Goal: Ask a question

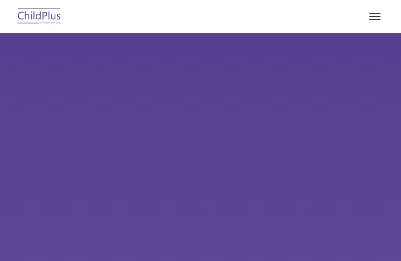
select select "MEDIUM"
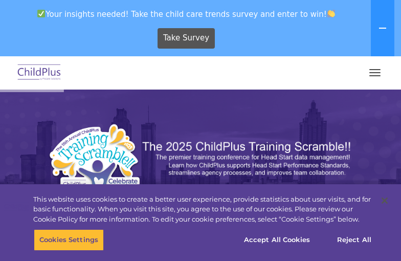
click at [375, 76] on button "button" at bounding box center [374, 72] width 21 height 16
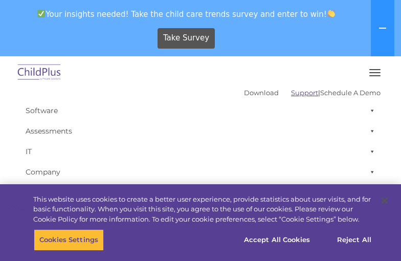
click at [291, 93] on link "Support" at bounding box center [304, 93] width 27 height 8
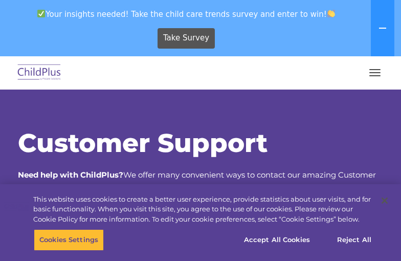
click at [380, 75] on button "button" at bounding box center [374, 72] width 21 height 16
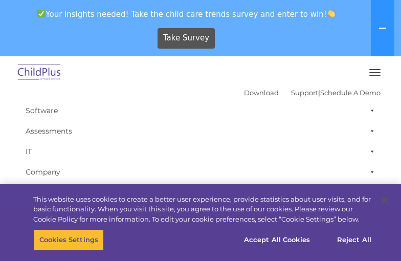
click at [380, 75] on button "button" at bounding box center [374, 72] width 21 height 16
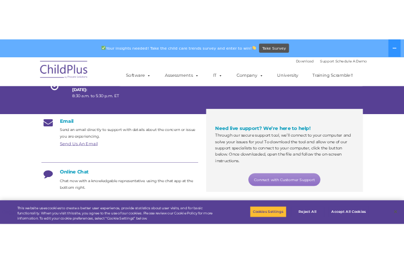
scroll to position [126, 0]
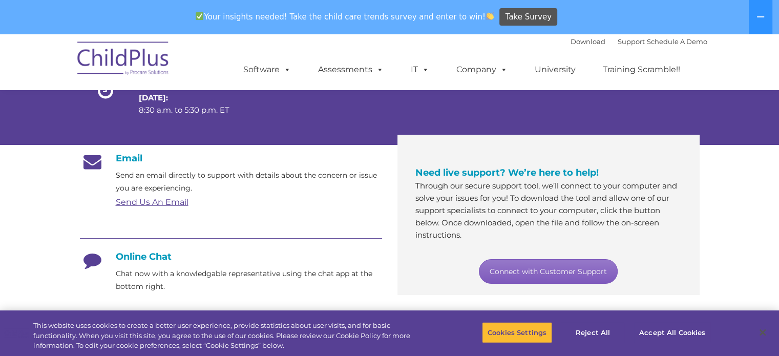
click at [401, 261] on link "Connect with Customer Support" at bounding box center [548, 271] width 139 height 25
